Goal: Obtain resource: Download file/media

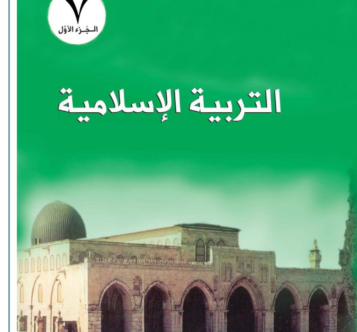
scroll to position [654, 0]
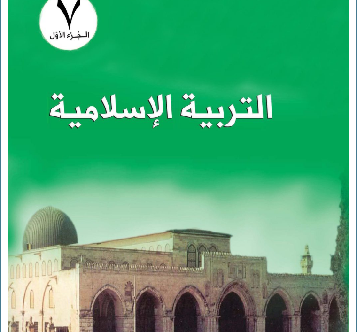
click at [112, 159] on img at bounding box center [178, 176] width 340 height 425
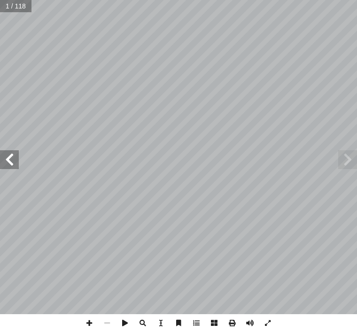
click at [18, 159] on span at bounding box center [9, 159] width 19 height 19
click at [1, 168] on span at bounding box center [9, 159] width 19 height 19
click at [15, 164] on span at bounding box center [9, 159] width 19 height 19
click at [339, 155] on span at bounding box center [347, 159] width 19 height 19
click at [10, 154] on span at bounding box center [9, 159] width 19 height 19
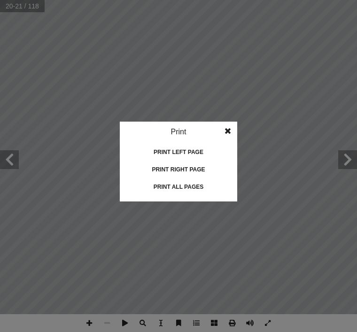
click at [204, 186] on div "Print all pages" at bounding box center [178, 186] width 94 height 15
